Goal: Navigation & Orientation: Find specific page/section

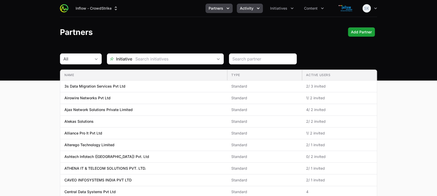
click at [259, 9] on icon "Activity menu" at bounding box center [258, 8] width 5 height 5
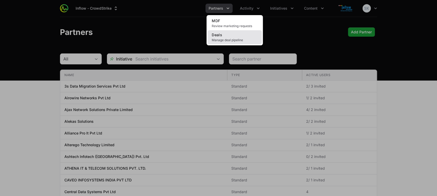
click at [235, 38] on span "Manage deal pipeline" at bounding box center [235, 40] width 46 height 4
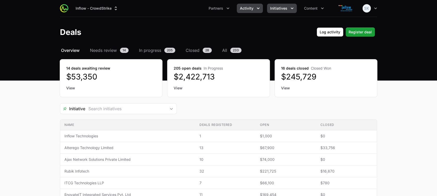
click at [292, 9] on icon "Initiatives menu" at bounding box center [292, 8] width 5 height 5
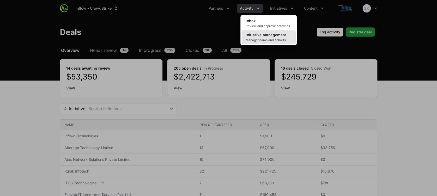
click at [261, 39] on span "Manage teams and cohorts" at bounding box center [269, 40] width 46 height 4
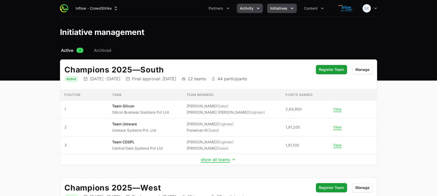
click at [259, 9] on icon "Activity menu" at bounding box center [258, 9] width 3 height 2
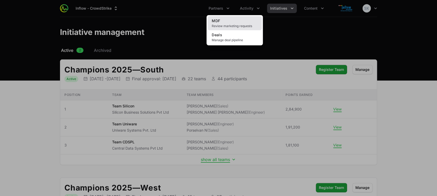
click at [233, 26] on span "Review marketing requests" at bounding box center [235, 26] width 46 height 4
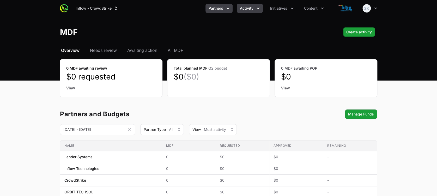
click at [228, 8] on icon "Partners menu" at bounding box center [227, 8] width 5 height 5
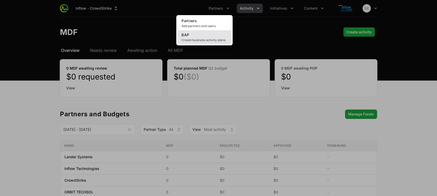
click at [197, 36] on link "BAP Create business activity plans" at bounding box center [204, 37] width 54 height 14
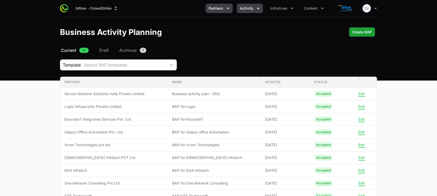
click at [257, 6] on icon "Activity menu" at bounding box center [258, 8] width 5 height 5
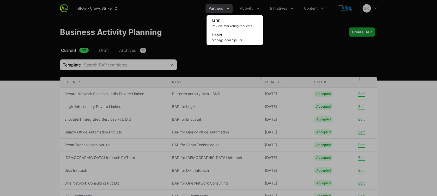
click at [291, 8] on div "Activity menu" at bounding box center [218, 98] width 437 height 196
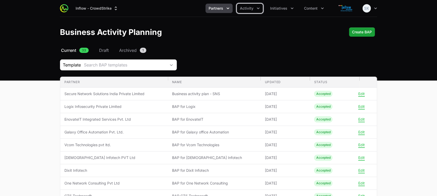
click at [291, 8] on icon "Initiatives menu" at bounding box center [292, 8] width 5 height 5
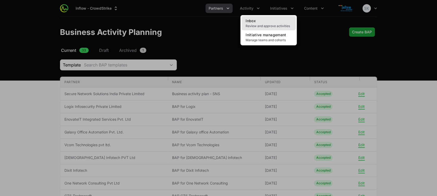
click at [281, 25] on span "Review and approve activities" at bounding box center [269, 26] width 46 height 4
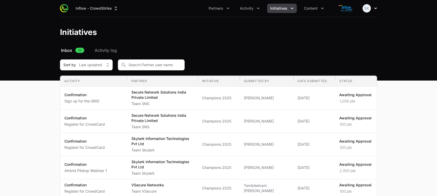
click at [376, 8] on icon "button" at bounding box center [375, 8] width 5 height 5
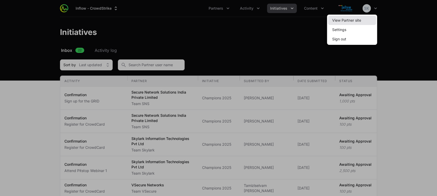
click at [348, 19] on link "View Partner site" at bounding box center [352, 20] width 48 height 9
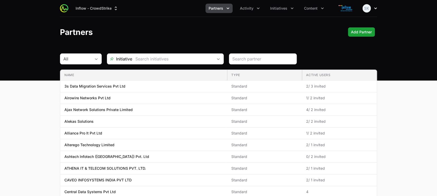
click at [374, 10] on icon "button" at bounding box center [375, 8] width 5 height 5
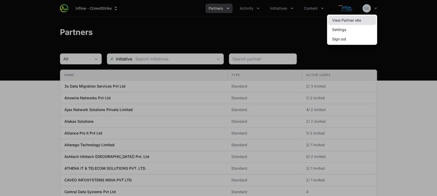
click at [356, 21] on link "View Partner site" at bounding box center [352, 20] width 48 height 9
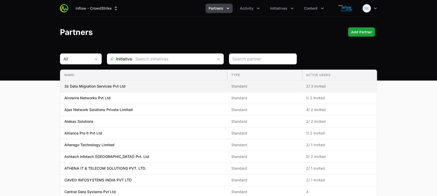
click at [89, 86] on p "3s Data Migration Services Pvt Ltd" at bounding box center [94, 86] width 61 height 5
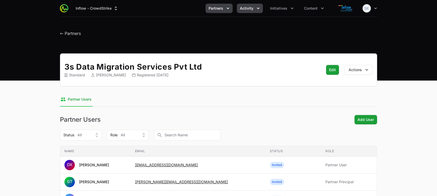
click at [259, 8] on icon "Activity menu" at bounding box center [258, 9] width 3 height 2
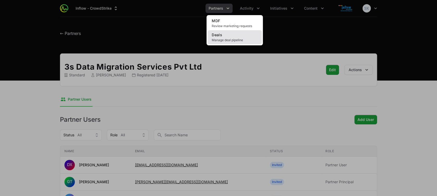
click at [228, 35] on link "Deals Manage deal pipeline" at bounding box center [235, 37] width 54 height 14
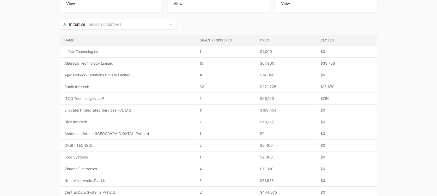
scroll to position [86, 0]
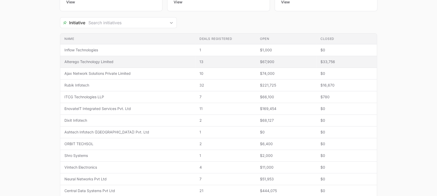
click at [102, 62] on span "Alterego Technology Limited" at bounding box center [127, 61] width 127 height 5
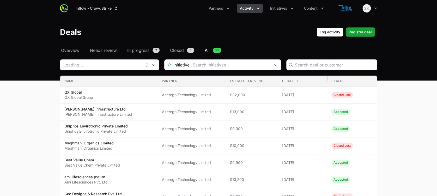
type input "Alterego Technology Limited"
click at [108, 47] on span "Needs review" at bounding box center [103, 50] width 27 height 6
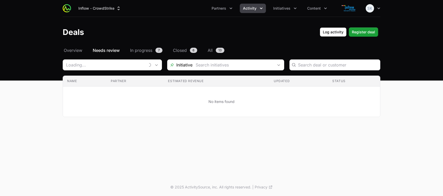
type input "Alterego Technology Limited"
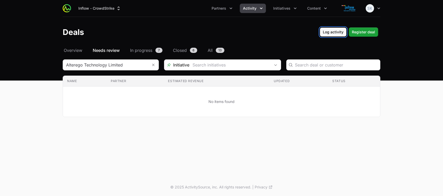
click at [337, 31] on span "Log activity" at bounding box center [333, 32] width 21 height 6
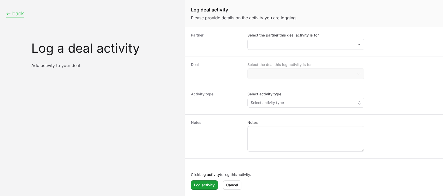
click at [19, 12] on button "← back" at bounding box center [15, 13] width 18 height 7
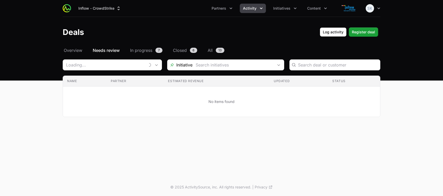
type input "Alterego Technology Limited"
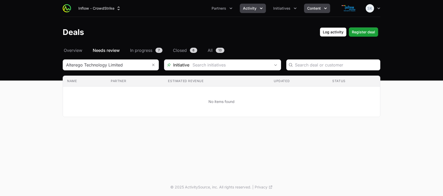
click at [325, 7] on icon "Content menu" at bounding box center [325, 8] width 5 height 5
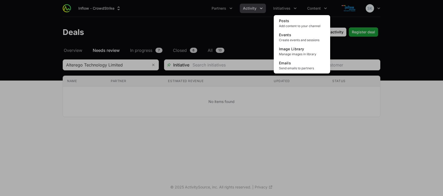
click at [295, 8] on div "Content menu" at bounding box center [221, 98] width 443 height 196
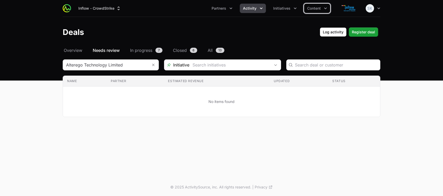
click at [295, 8] on icon "Initiatives menu" at bounding box center [295, 9] width 3 height 2
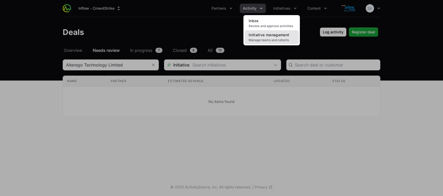
click at [268, 35] on span "Initiative management" at bounding box center [268, 35] width 40 height 4
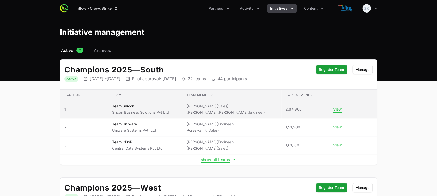
click at [337, 109] on button "View" at bounding box center [338, 109] width 8 height 5
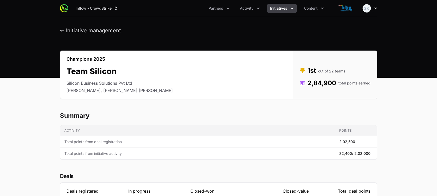
click at [374, 8] on icon "button" at bounding box center [375, 9] width 3 height 2
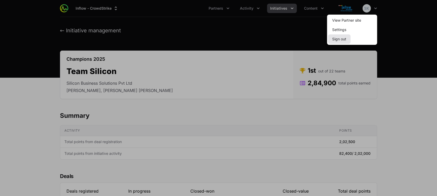
click at [344, 39] on button "Sign out" at bounding box center [339, 38] width 22 height 9
